Goal: Task Accomplishment & Management: Manage account settings

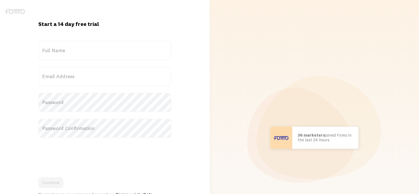
drag, startPoint x: 86, startPoint y: 44, endPoint x: 82, endPoint y: 51, distance: 8.3
click at [82, 51] on label "Full Name" at bounding box center [104, 50] width 133 height 19
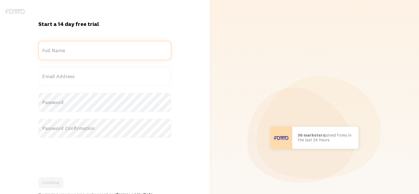
click at [82, 51] on input "Full Name" at bounding box center [104, 50] width 133 height 19
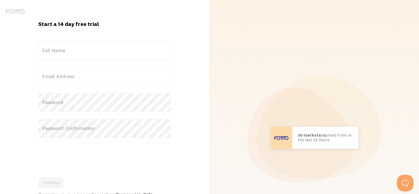
click at [82, 51] on label "Full Name" at bounding box center [104, 50] width 133 height 19
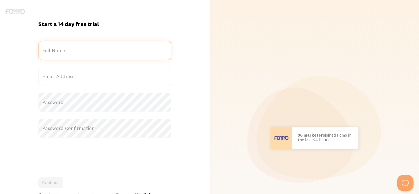
click at [82, 51] on input "Full Name" at bounding box center [104, 50] width 133 height 19
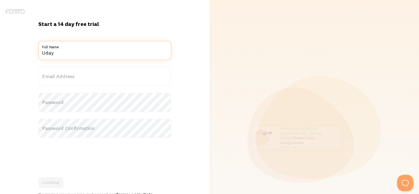
type input "Uday"
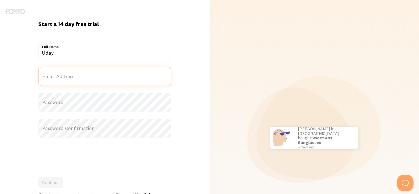
type input "u"
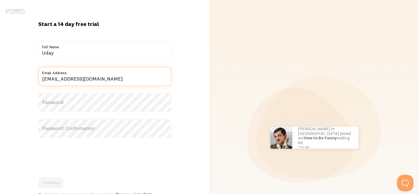
type input "moradiyaqa@example.com"
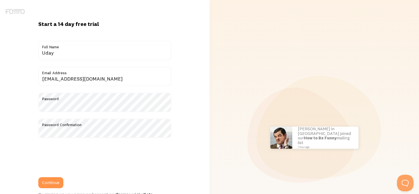
drag, startPoint x: 66, startPoint y: 161, endPoint x: 67, endPoint y: 175, distance: 14.1
click at [67, 175] on form "Title Uday Full Name moradiyaqa@example.com Email Address Password Password Con…" at bounding box center [104, 121] width 133 height 161
click at [48, 181] on button "Continue" at bounding box center [50, 182] width 25 height 11
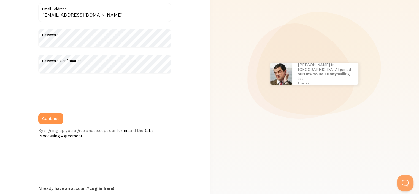
scroll to position [81, 0]
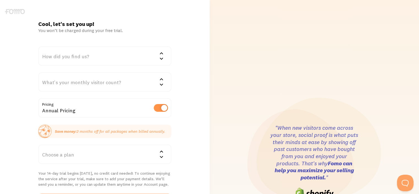
click at [69, 54] on div "How did you find us?" at bounding box center [104, 55] width 133 height 19
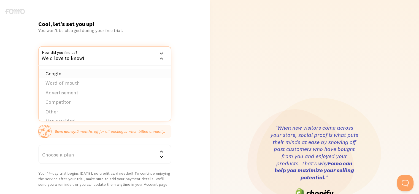
click at [65, 71] on li "Google" at bounding box center [105, 74] width 132 height 10
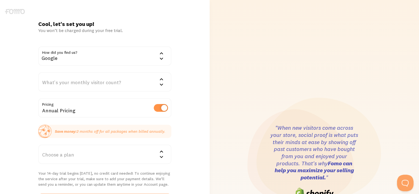
click at [64, 82] on div "What's your monthly visitor count?" at bounding box center [104, 81] width 133 height 19
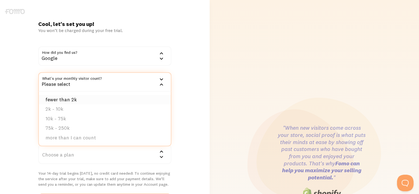
click at [59, 97] on li "fewer than 2k" at bounding box center [105, 100] width 132 height 10
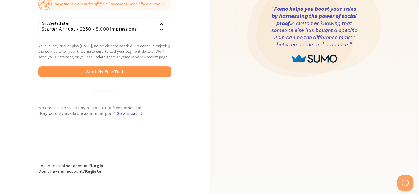
scroll to position [129, 0]
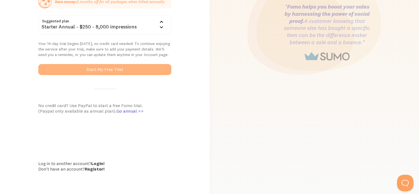
click at [117, 69] on button "Start My Free Trial" at bounding box center [104, 69] width 133 height 11
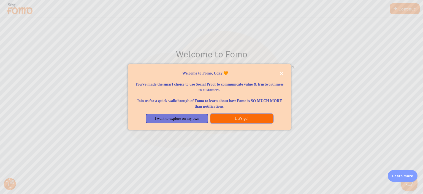
click at [233, 118] on button "Let's go!" at bounding box center [241, 118] width 63 height 10
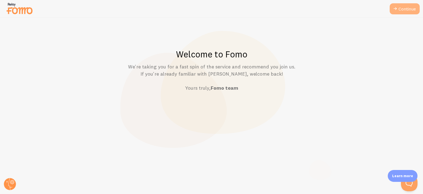
click at [400, 12] on link "Continue" at bounding box center [405, 8] width 30 height 11
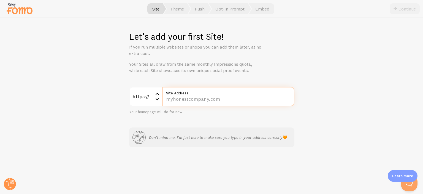
click at [202, 100] on input "Site Address" at bounding box center [228, 96] width 132 height 19
paste input "finaltest.membershipsitechallenge.com/"
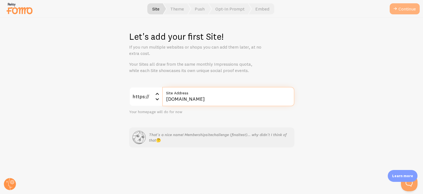
type input "finaltest.membershipsitechallenge.com"
click at [404, 9] on button "Continue" at bounding box center [405, 8] width 30 height 11
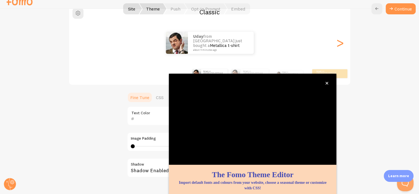
scroll to position [51, 0]
click at [327, 82] on icon "close," at bounding box center [326, 83] width 3 height 3
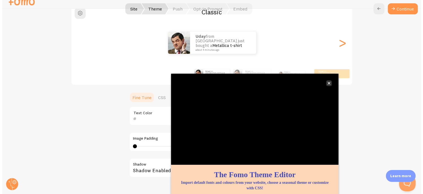
scroll to position [0, 0]
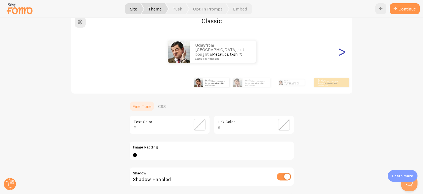
click at [341, 51] on div ">" at bounding box center [342, 52] width 7 height 40
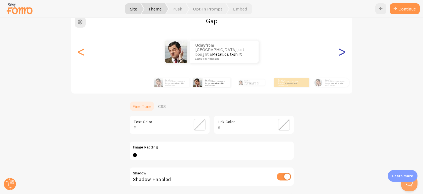
click at [341, 48] on div ">" at bounding box center [342, 52] width 7 height 40
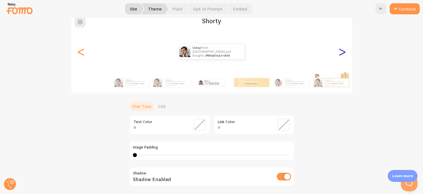
click at [341, 48] on div ">" at bounding box center [342, 52] width 7 height 40
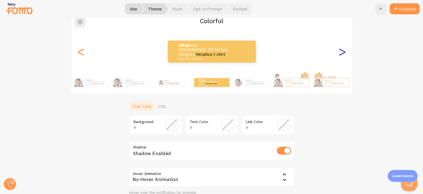
click at [341, 48] on div ">" at bounding box center [342, 52] width 7 height 40
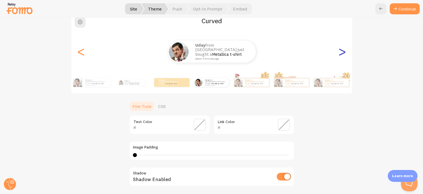
click at [341, 48] on div ">" at bounding box center [342, 52] width 7 height 40
type input "0"
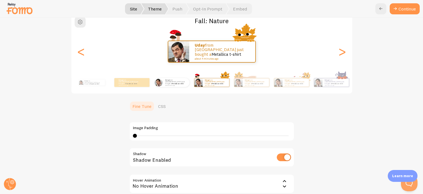
click at [172, 86] on div "Uday from India just bought a Metallica t-shirt about 4 minutes ago" at bounding box center [172, 82] width 36 height 15
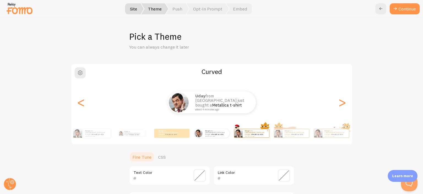
click at [253, 133] on link "Metallica t-shirt" at bounding box center [258, 134] width 12 height 2
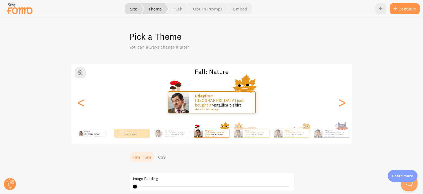
click at [94, 136] on div "Uday from India just bought a Metallica t-shirt about 4 minutes ago" at bounding box center [92, 132] width 36 height 15
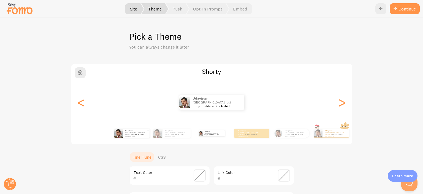
click at [127, 131] on p "Uday from India just bought a Metallica t-shirt about 4 minutes ago" at bounding box center [136, 132] width 22 height 7
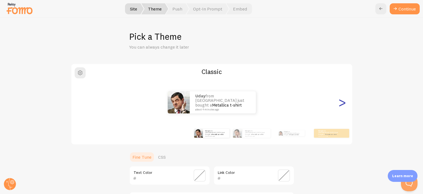
click at [339, 104] on div ">" at bounding box center [342, 102] width 7 height 40
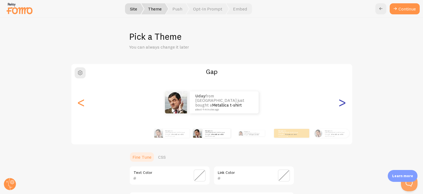
click at [339, 104] on div ">" at bounding box center [342, 102] width 7 height 40
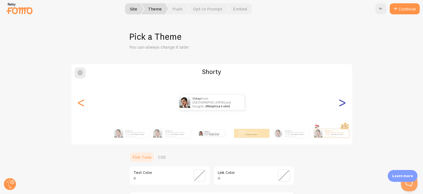
click at [339, 104] on div ">" at bounding box center [342, 102] width 7 height 40
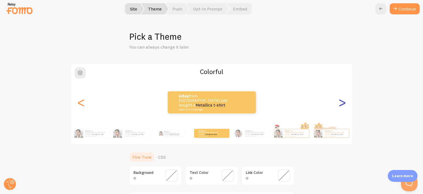
click at [339, 104] on div ">" at bounding box center [342, 102] width 7 height 40
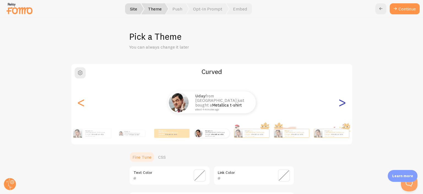
click at [339, 104] on div ">" at bounding box center [342, 102] width 7 height 40
type input "0"
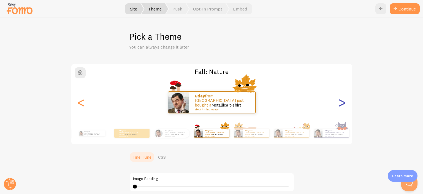
click at [339, 104] on div ">" at bounding box center [342, 102] width 7 height 40
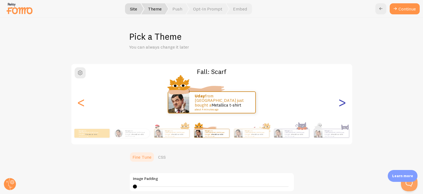
click at [339, 104] on div ">" at bounding box center [342, 102] width 7 height 40
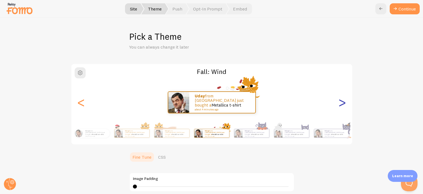
click at [339, 104] on div ">" at bounding box center [342, 102] width 7 height 40
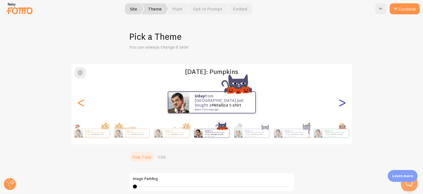
click at [339, 104] on div ">" at bounding box center [342, 102] width 7 height 40
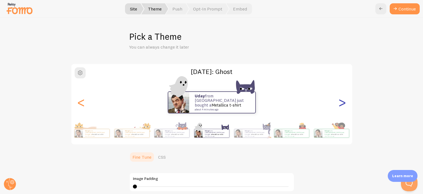
click at [339, 104] on div ">" at bounding box center [342, 102] width 7 height 40
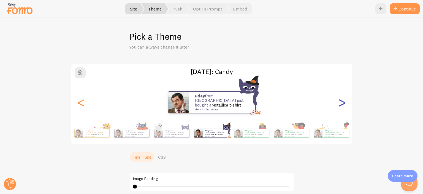
click at [339, 104] on div ">" at bounding box center [342, 102] width 7 height 40
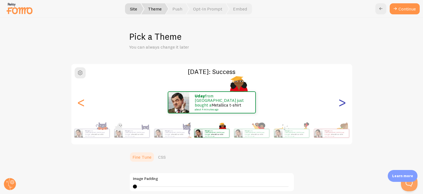
click at [339, 104] on div ">" at bounding box center [342, 102] width 7 height 40
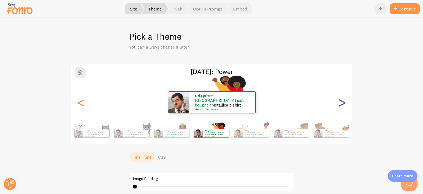
click at [339, 104] on div ">" at bounding box center [342, 102] width 7 height 40
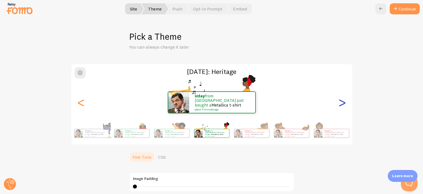
click at [339, 104] on div ">" at bounding box center [342, 102] width 7 height 40
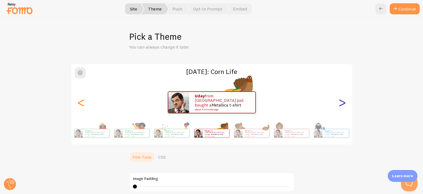
click at [339, 104] on div ">" at bounding box center [342, 102] width 7 height 40
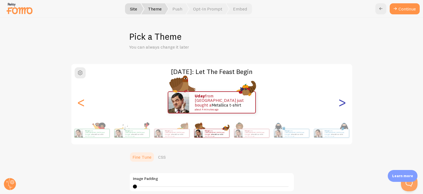
click at [339, 104] on div ">" at bounding box center [342, 102] width 7 height 40
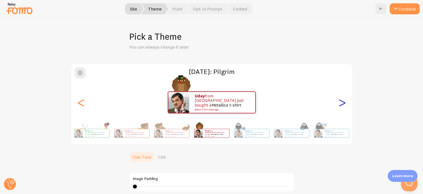
click at [339, 104] on div ">" at bounding box center [342, 102] width 7 height 40
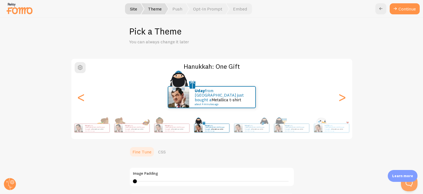
scroll to position [14, 0]
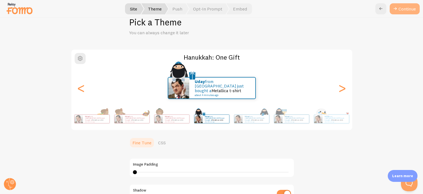
click at [403, 8] on button "Continue" at bounding box center [405, 8] width 30 height 11
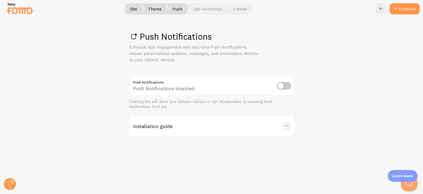
click at [286, 124] on span at bounding box center [287, 126] width 6 height 6
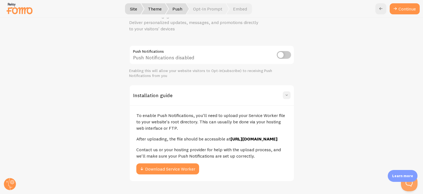
scroll to position [32, 0]
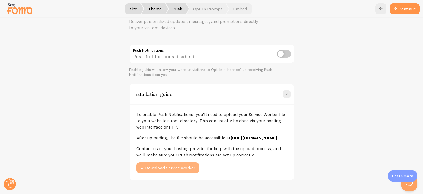
click at [182, 173] on button "Download Service Worker" at bounding box center [167, 167] width 63 height 11
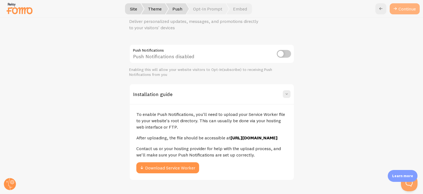
click at [403, 6] on link "Continue" at bounding box center [405, 8] width 30 height 11
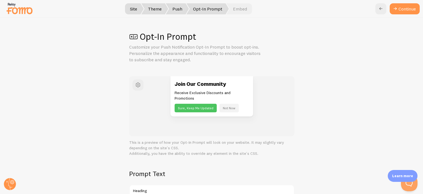
click at [223, 109] on button "Not Now" at bounding box center [228, 108] width 19 height 9
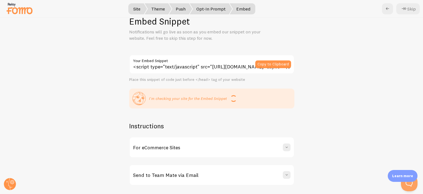
scroll to position [26, 0]
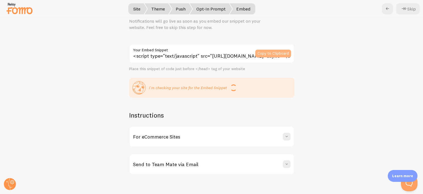
click at [274, 53] on button "Copy to Clipboard" at bounding box center [273, 54] width 36 height 8
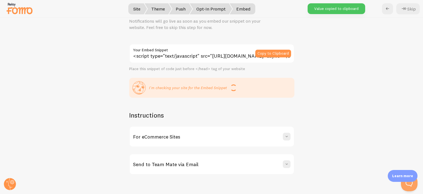
click at [204, 140] on div "For eCommerce Sites" at bounding box center [212, 136] width 164 height 20
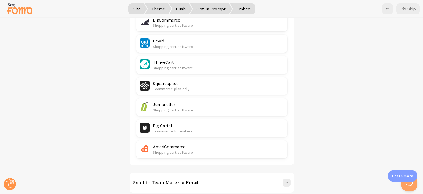
scroll to position [313, 0]
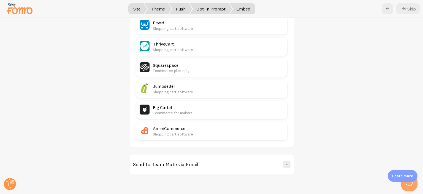
click at [189, 169] on div "Send to Team Mate via Email" at bounding box center [212, 164] width 164 height 20
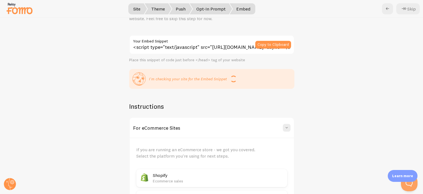
scroll to position [8, 0]
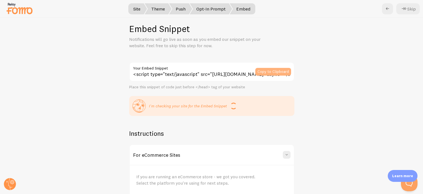
click at [272, 72] on button "Copy to Clipboard" at bounding box center [273, 72] width 36 height 8
click at [169, 107] on p "I'm checking your site for the Embed Snippet" at bounding box center [188, 106] width 78 height 6
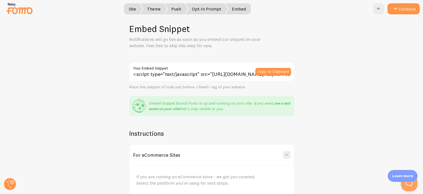
click at [271, 102] on link "see a test event on your site" at bounding box center [220, 106] width 142 height 10
click at [400, 5] on button "Continue" at bounding box center [403, 8] width 32 height 11
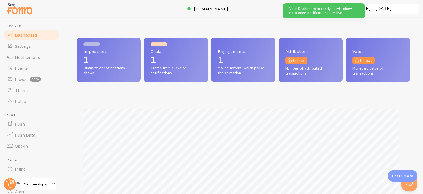
scroll to position [145, 329]
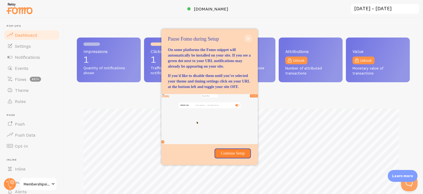
click at [248, 37] on icon "close," at bounding box center [248, 38] width 3 height 3
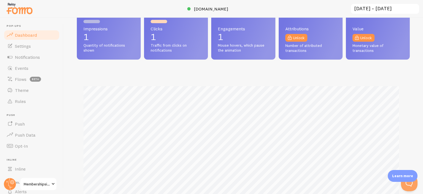
scroll to position [23, 0]
click at [32, 46] on link "Settings" at bounding box center [31, 45] width 57 height 11
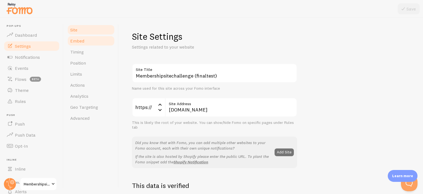
click at [79, 45] on link "Embed" at bounding box center [91, 40] width 48 height 11
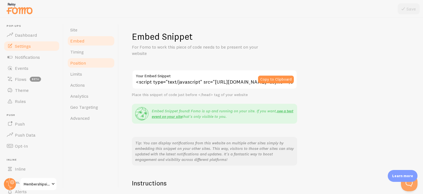
click at [85, 63] on span "Position" at bounding box center [78, 63] width 16 height 6
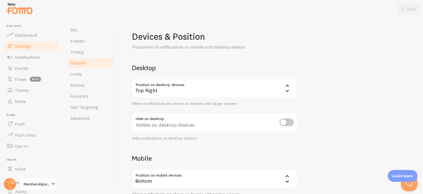
click at [173, 92] on div "Top Right" at bounding box center [214, 87] width 165 height 19
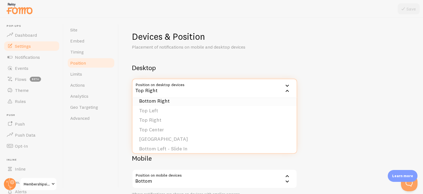
scroll to position [1, 0]
click at [162, 106] on li "Bottom Left" at bounding box center [214, 106] width 164 height 10
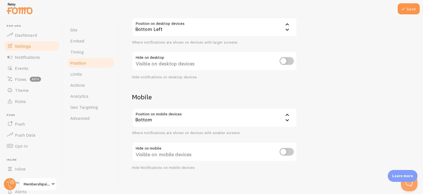
scroll to position [63, 0]
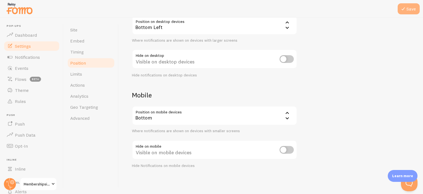
click at [407, 11] on button "Save" at bounding box center [409, 8] width 22 height 11
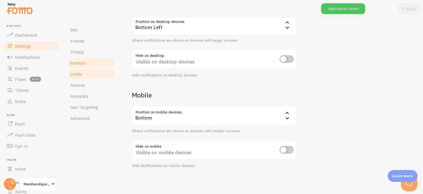
click at [78, 75] on span "Limits" at bounding box center [76, 74] width 12 height 6
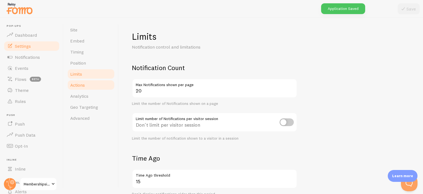
click at [80, 86] on span "Actions" at bounding box center [77, 85] width 15 height 6
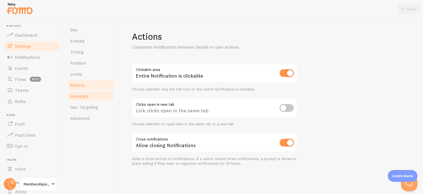
click at [96, 98] on link "Analytics" at bounding box center [91, 95] width 48 height 11
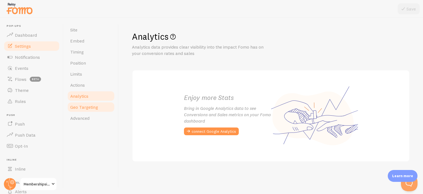
click at [88, 105] on span "Geo Targeting" at bounding box center [84, 107] width 28 height 6
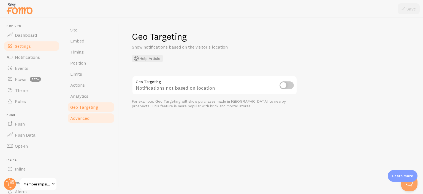
click at [88, 113] on link "Advanced" at bounding box center [91, 117] width 48 height 11
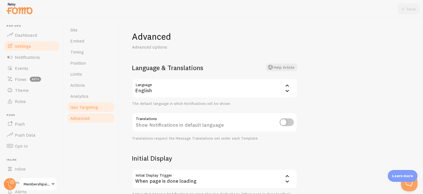
click at [90, 106] on span "Geo Targeting" at bounding box center [84, 107] width 28 height 6
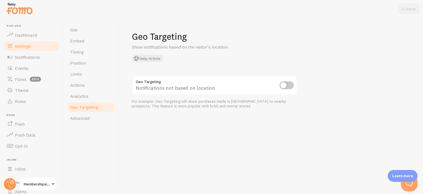
click at [290, 85] on input "checkbox" at bounding box center [287, 85] width 14 height 8
click at [283, 85] on input "checkbox" at bounding box center [287, 85] width 14 height 8
checkbox input "true"
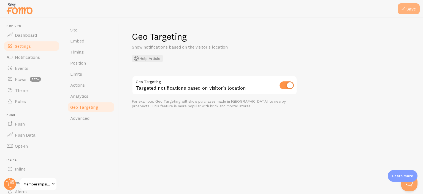
click at [404, 11] on icon at bounding box center [403, 9] width 7 height 7
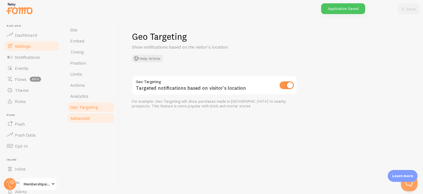
click at [78, 116] on span "Advanced" at bounding box center [79, 118] width 19 height 6
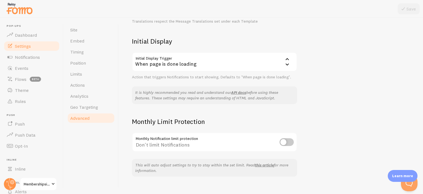
scroll to position [125, 0]
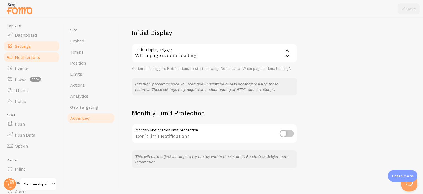
click at [19, 55] on span "Notifications" at bounding box center [27, 57] width 25 height 6
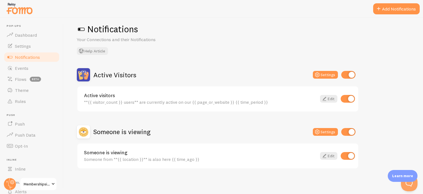
scroll to position [8, 0]
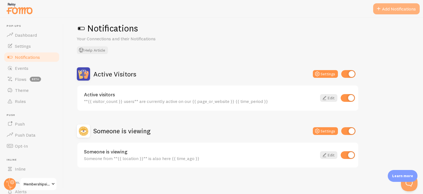
click at [393, 7] on button "Add Notifications" at bounding box center [396, 8] width 47 height 11
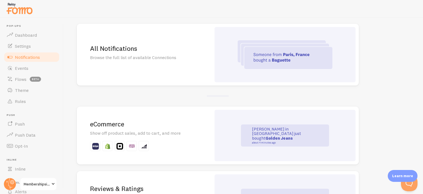
scroll to position [46, 0]
click at [137, 132] on p "Show off product sales, add to cart, and more" at bounding box center [144, 133] width 108 height 6
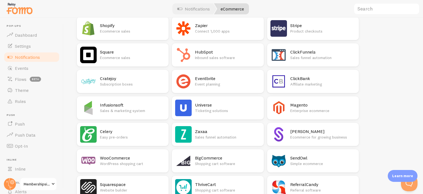
scroll to position [110, 0]
click at [135, 162] on p "WordPress shopping cart" at bounding box center [132, 163] width 65 height 6
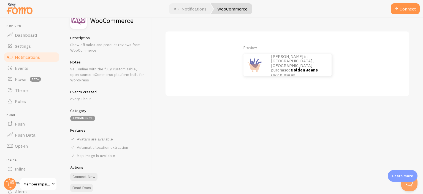
scroll to position [31, 0]
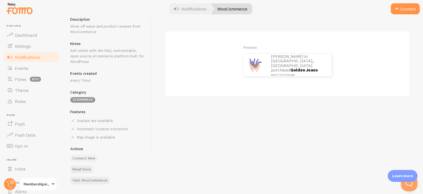
click at [82, 158] on button "Connect New" at bounding box center [83, 158] width 27 height 8
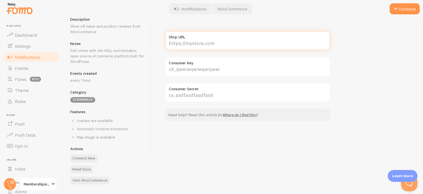
click at [201, 43] on input "Shop URL" at bounding box center [247, 40] width 165 height 19
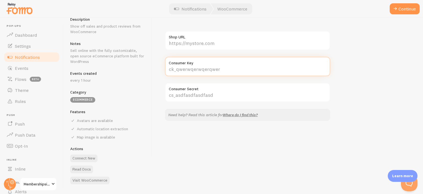
click at [196, 68] on input "Consumer Key" at bounding box center [247, 66] width 165 height 19
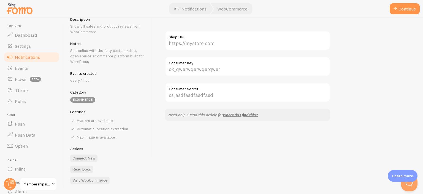
click at [207, 86] on label "Consumer Secret" at bounding box center [247, 87] width 165 height 9
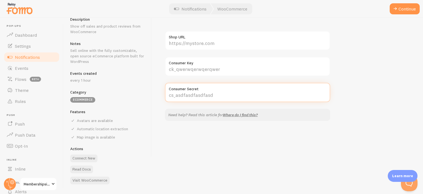
click at [207, 86] on input "Consumer Secret" at bounding box center [247, 92] width 165 height 19
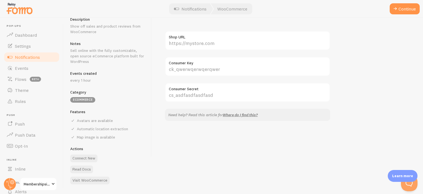
click at [185, 63] on label "Consumer Key" at bounding box center [247, 61] width 165 height 9
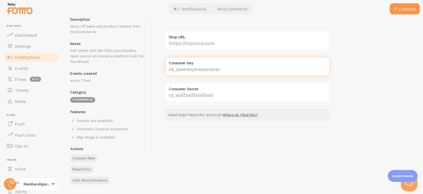
click at [185, 63] on input "Consumer Key" at bounding box center [247, 66] width 165 height 19
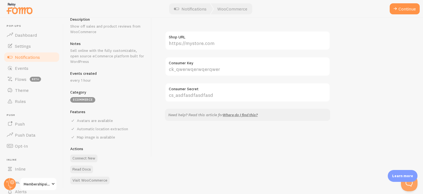
click at [185, 63] on label "Consumer Key" at bounding box center [247, 61] width 165 height 9
click at [185, 63] on input "Consumer Key" at bounding box center [247, 66] width 165 height 19
click at [185, 63] on label "Consumer Key" at bounding box center [247, 61] width 165 height 9
click at [185, 63] on input "Consumer Key" at bounding box center [247, 66] width 165 height 19
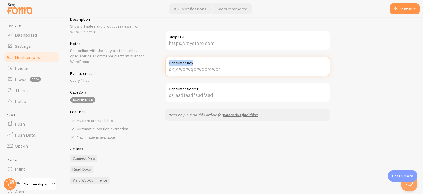
click at [190, 67] on input "Consumer Key" at bounding box center [247, 66] width 165 height 19
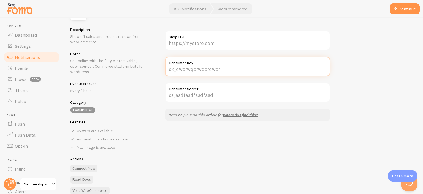
scroll to position [31, 0]
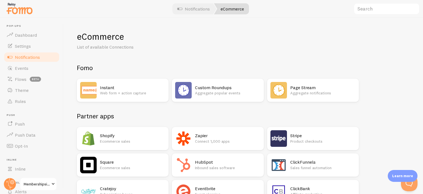
click at [215, 135] on h2 "Zapier" at bounding box center [227, 135] width 65 height 6
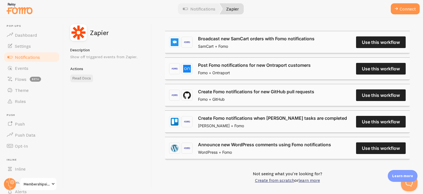
click at [331, 146] on link "Announce new WordPress comments using Fomo notifications" at bounding box center [264, 144] width 133 height 7
click at [31, 56] on span "Notifications" at bounding box center [27, 57] width 25 height 6
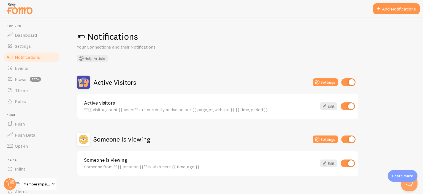
click at [82, 36] on span at bounding box center [81, 36] width 9 height 9
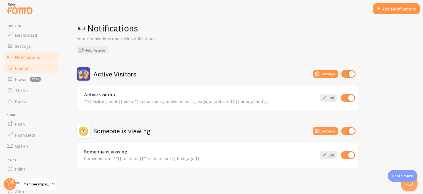
click at [25, 66] on span "Events" at bounding box center [21, 68] width 13 height 6
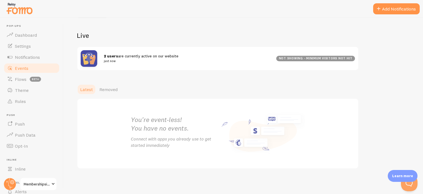
scroll to position [51, 0]
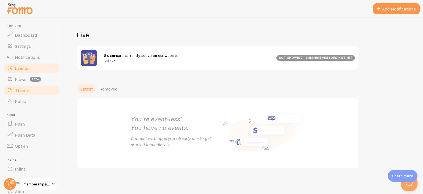
click at [35, 92] on link "Theme" at bounding box center [31, 90] width 57 height 11
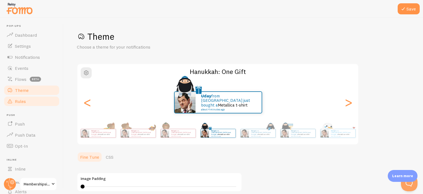
click at [20, 102] on span "Rules" at bounding box center [20, 101] width 11 height 6
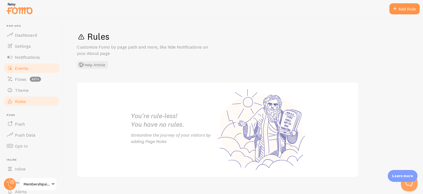
click at [30, 66] on link "Events" at bounding box center [31, 68] width 57 height 11
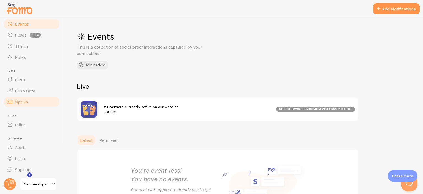
scroll to position [45, 0]
click at [26, 123] on link "Inline" at bounding box center [31, 123] width 57 height 11
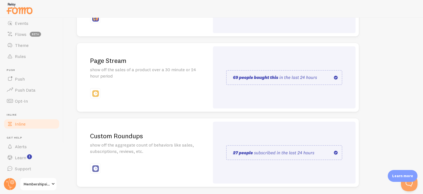
scroll to position [139, 0]
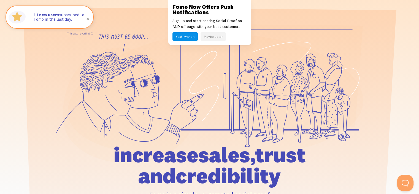
scroll to position [23, 0]
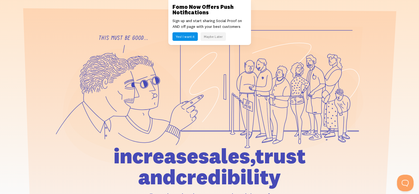
click at [214, 37] on button "Maybe Later" at bounding box center [212, 36] width 25 height 9
